Goal: Transaction & Acquisition: Purchase product/service

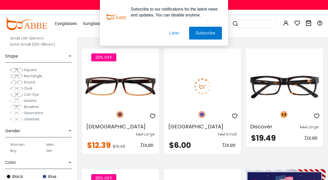
scroll to position [78, 0]
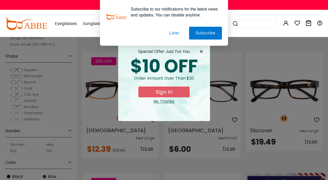
click at [167, 100] on div "No Thanks" at bounding box center [164, 101] width 84 height 6
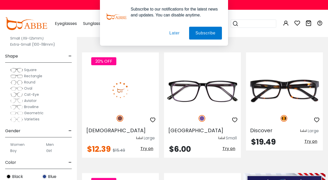
click at [126, 91] on img at bounding box center [120, 90] width 77 height 38
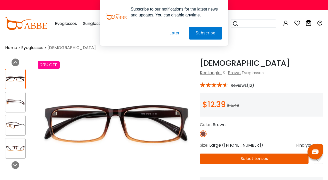
click at [15, 101] on img at bounding box center [15, 102] width 20 height 10
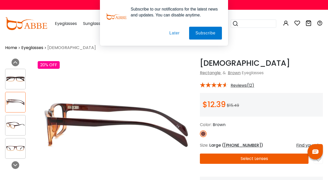
click at [17, 124] on img at bounding box center [15, 125] width 20 height 10
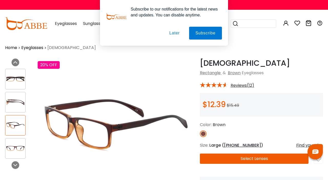
click at [16, 145] on img at bounding box center [15, 148] width 20 height 10
